Goal: Information Seeking & Learning: Learn about a topic

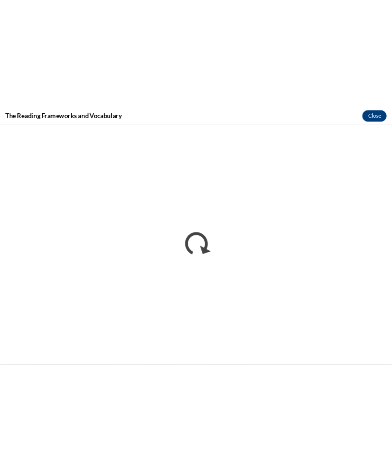
scroll to position [648, 0]
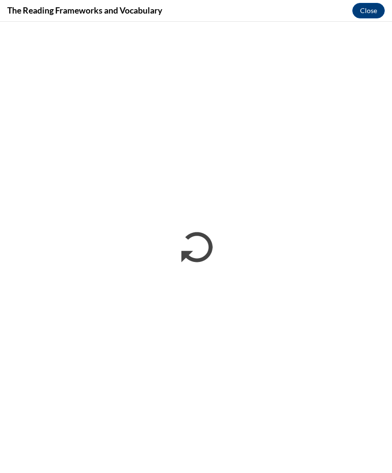
click at [55, 17] on div "The Reading Frameworks and Vocabulary Close" at bounding box center [196, 11] width 392 height 22
click at [55, 18] on div "The Reading Frameworks and Vocabulary Close" at bounding box center [196, 11] width 392 height 22
click at [52, 16] on h4 "The Reading Frameworks and Vocabulary" at bounding box center [84, 10] width 155 height 12
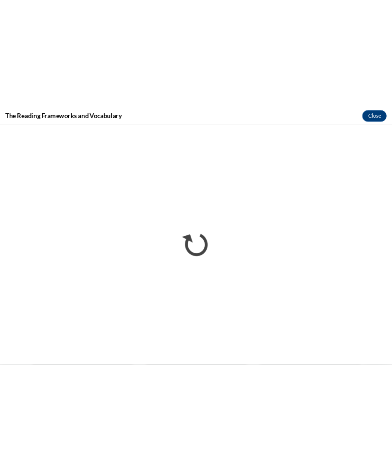
scroll to position [96, 0]
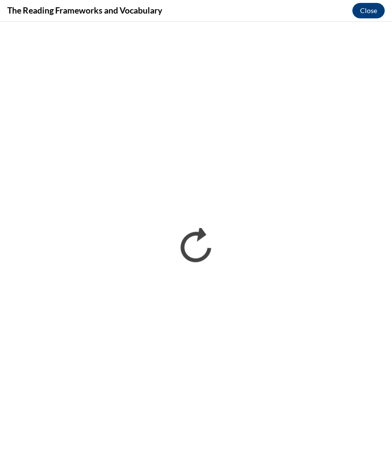
click at [374, 10] on button "Close" at bounding box center [369, 11] width 32 height 16
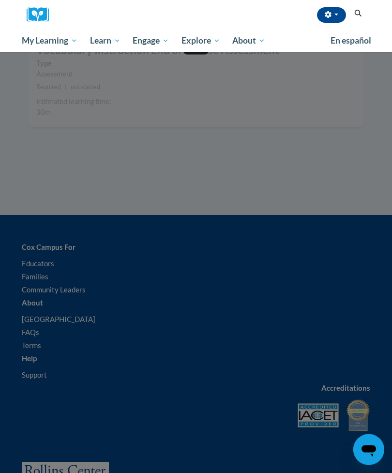
scroll to position [2577, 0]
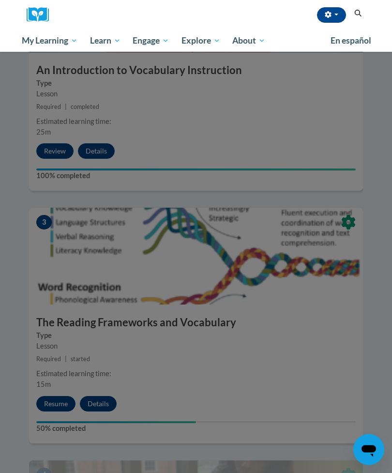
click at [331, 14] on icon "button" at bounding box center [328, 14] width 6 height 7
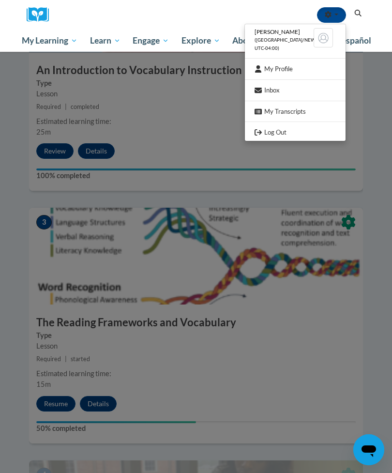
click at [291, 133] on link "Log Out" at bounding box center [295, 132] width 101 height 12
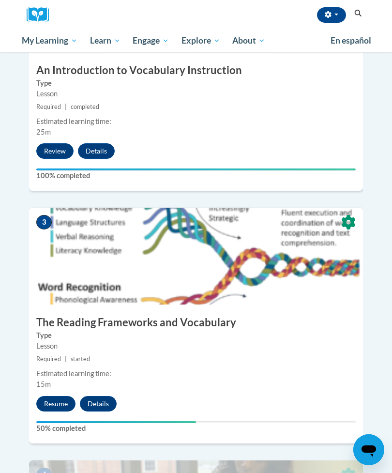
click at [334, 16] on button "button" at bounding box center [331, 15] width 29 height 16
